Goal: Subscribe to service/newsletter

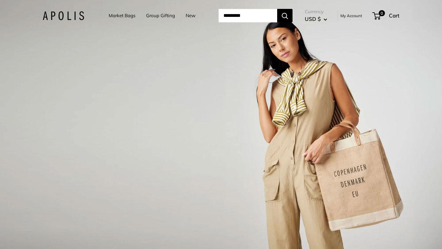
click at [119, 16] on link "Market Bags" at bounding box center [122, 15] width 27 height 9
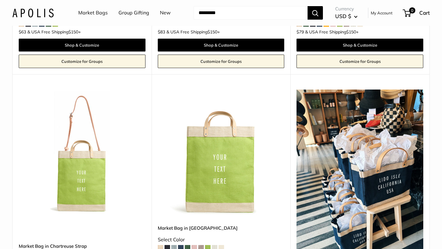
scroll to position [1976, 0]
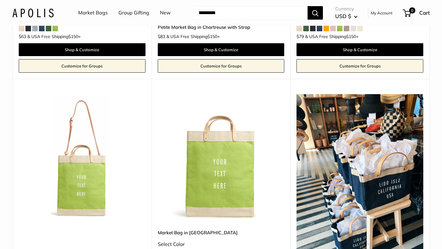
click at [126, 11] on link "Group Gifting" at bounding box center [133, 12] width 31 height 9
click at [166, 14] on link "New" at bounding box center [165, 12] width 11 height 9
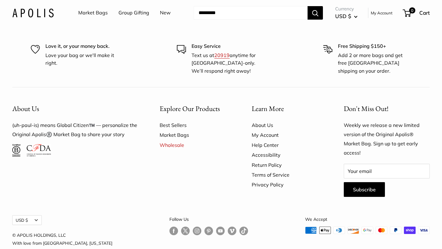
scroll to position [3574, 0]
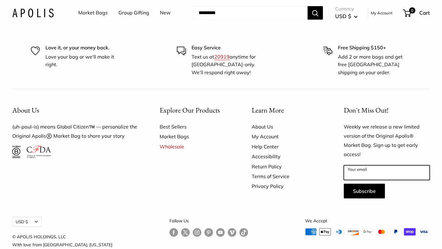
click at [368, 166] on input "Your email" at bounding box center [386, 172] width 86 height 15
click at [369, 166] on input "Your email" at bounding box center [386, 172] width 86 height 15
type input "**********"
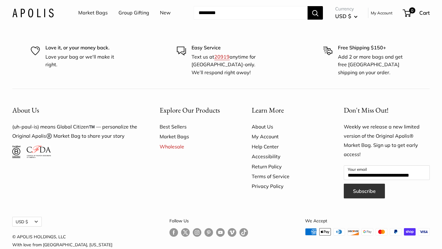
click at [363, 185] on button "Subscribe" at bounding box center [363, 191] width 41 height 15
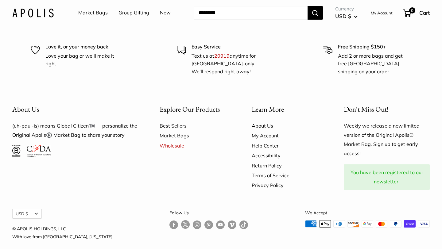
click at [267, 121] on link "About Us" at bounding box center [286, 126] width 71 height 10
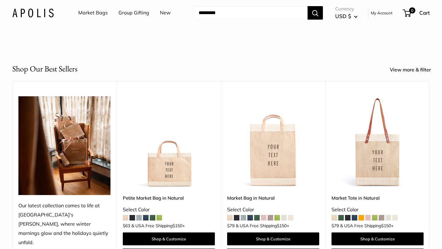
scroll to position [1066, 0]
